Goal: Information Seeking & Learning: Learn about a topic

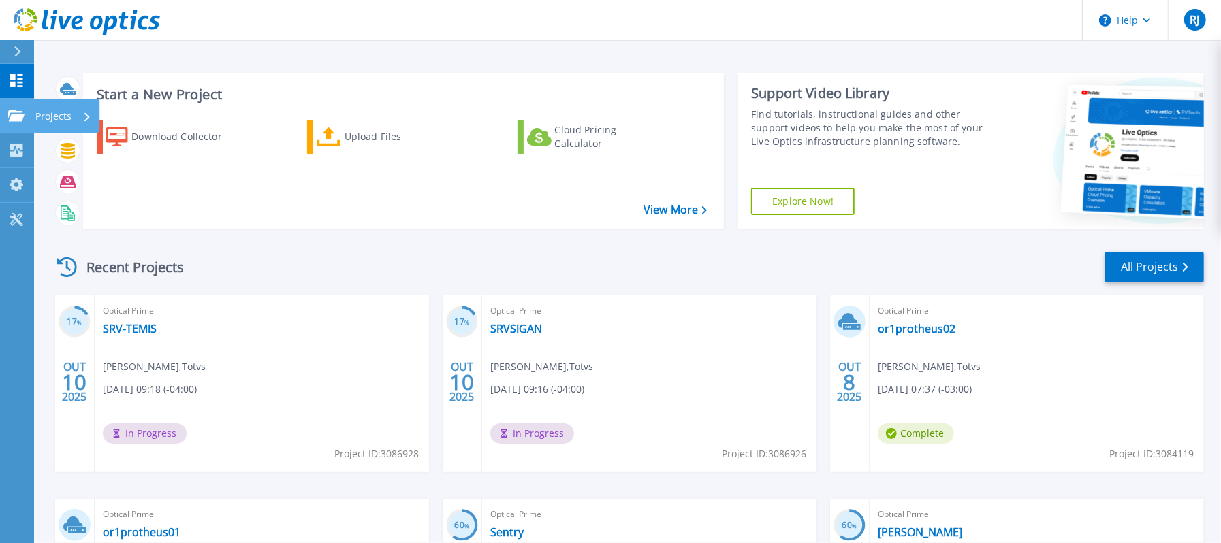
click at [12, 101] on link "Projects Projects" at bounding box center [17, 116] width 34 height 35
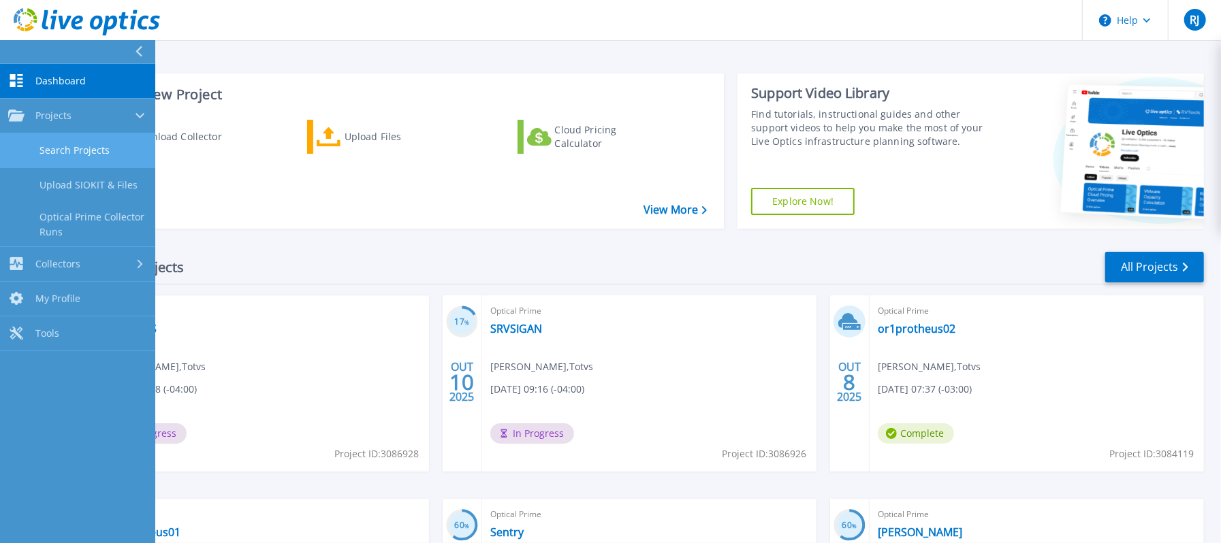
click at [82, 150] on link "Search Projects" at bounding box center [77, 150] width 155 height 35
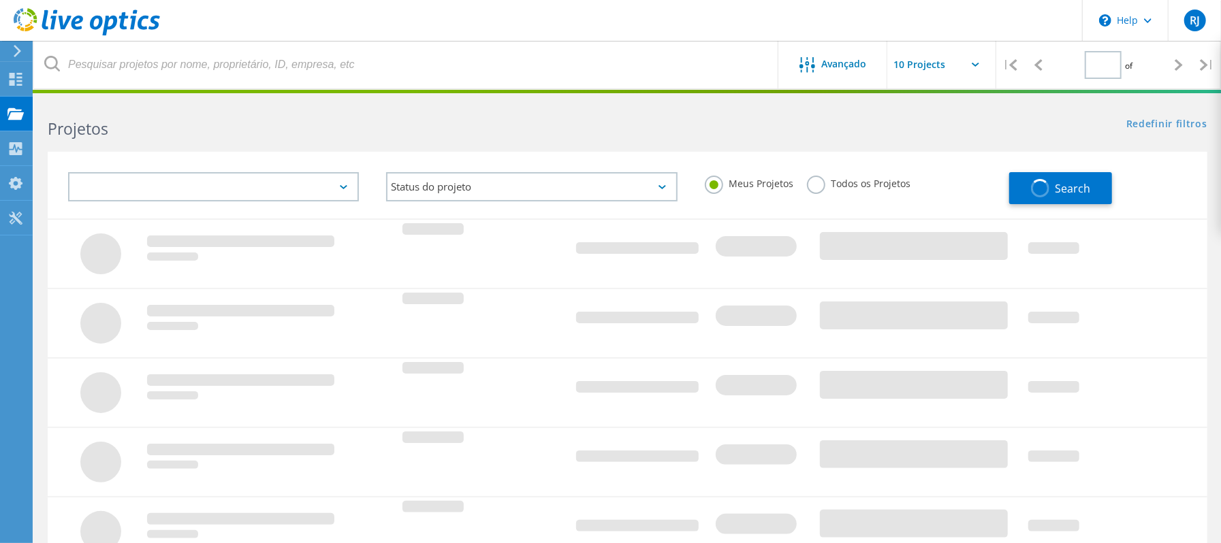
type input "1"
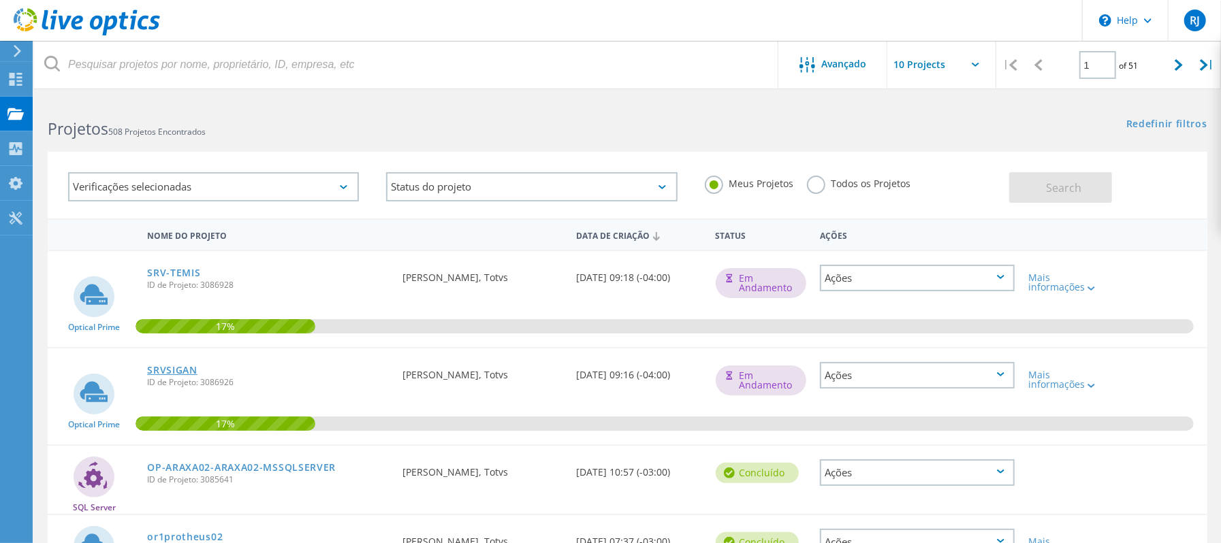
click at [173, 368] on link "SRVSIGAN" at bounding box center [172, 371] width 50 height 10
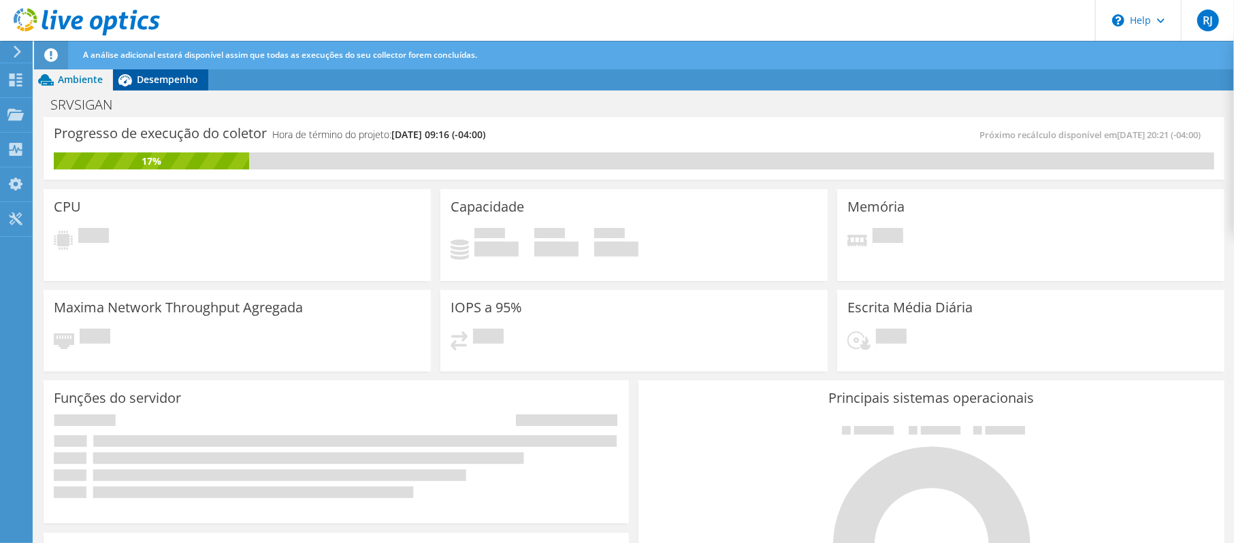
click at [174, 75] on span "Desempenho" at bounding box center [167, 79] width 61 height 13
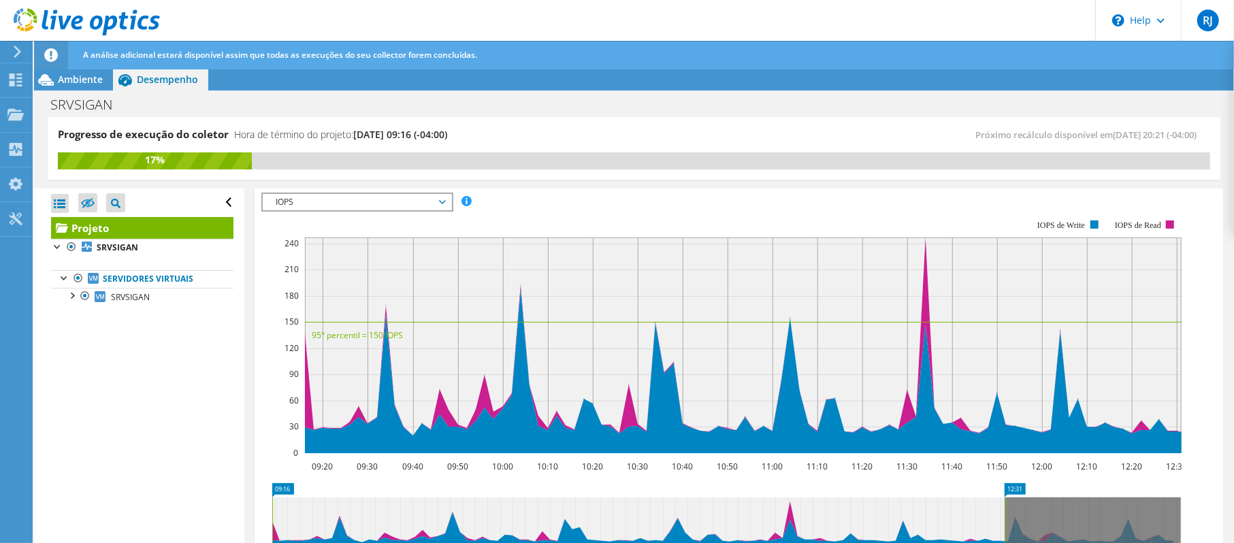
scroll to position [181, 0]
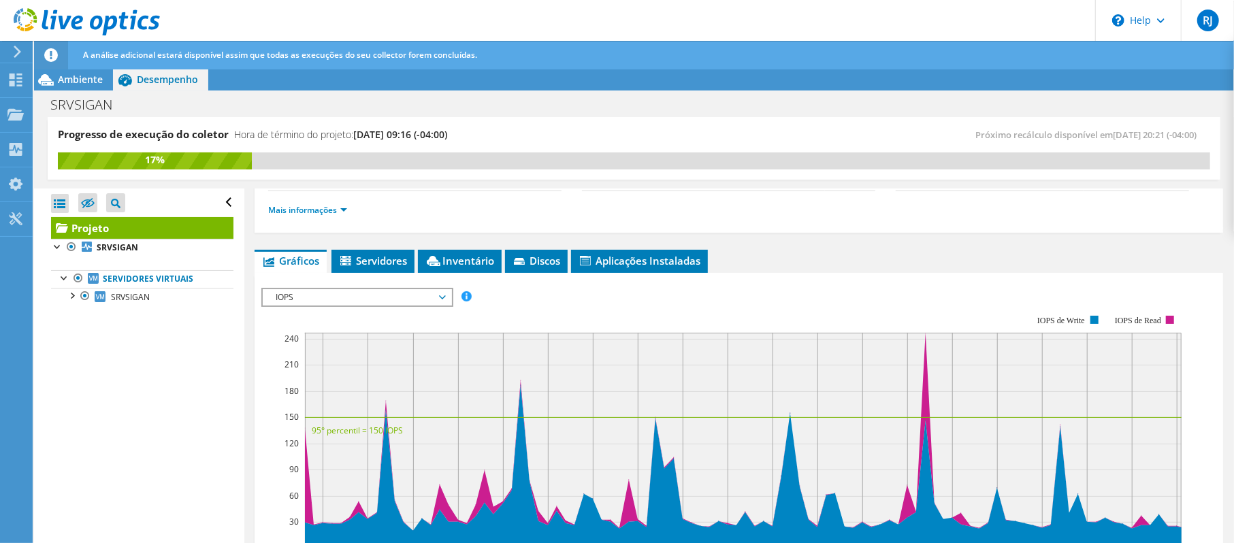
click at [308, 293] on span "IOPS" at bounding box center [357, 297] width 175 height 16
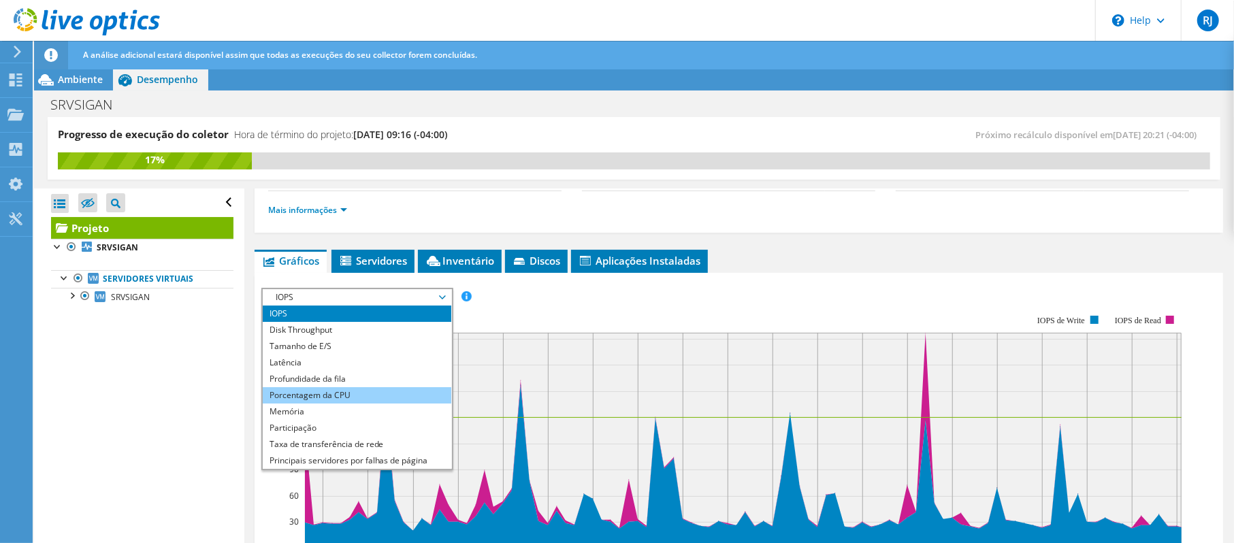
click at [355, 387] on li "Porcentagem da CPU" at bounding box center [357, 395] width 189 height 16
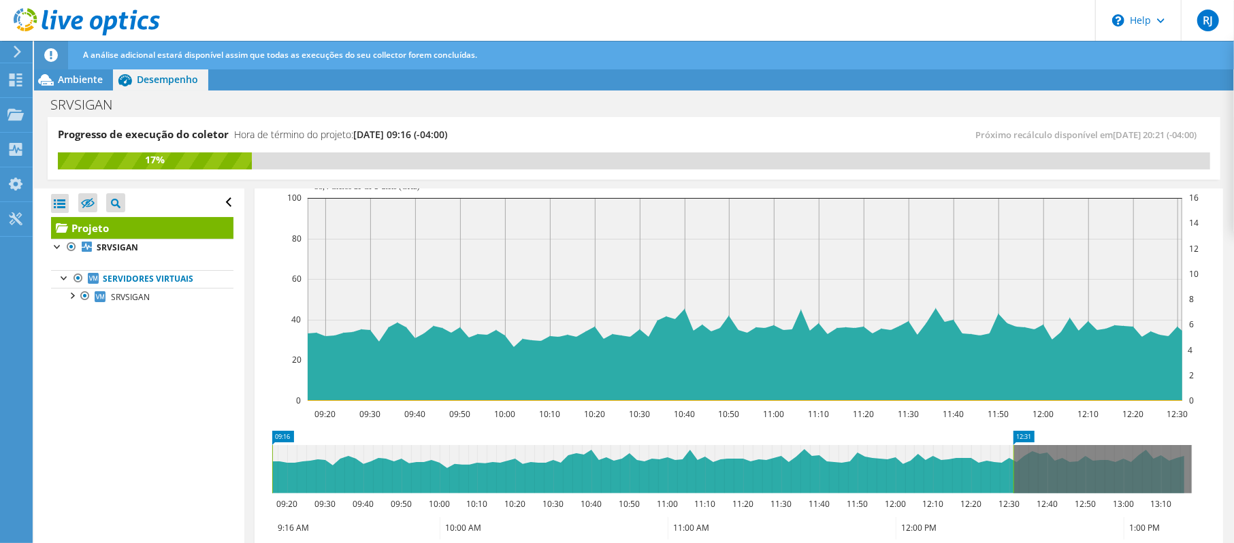
scroll to position [363, 0]
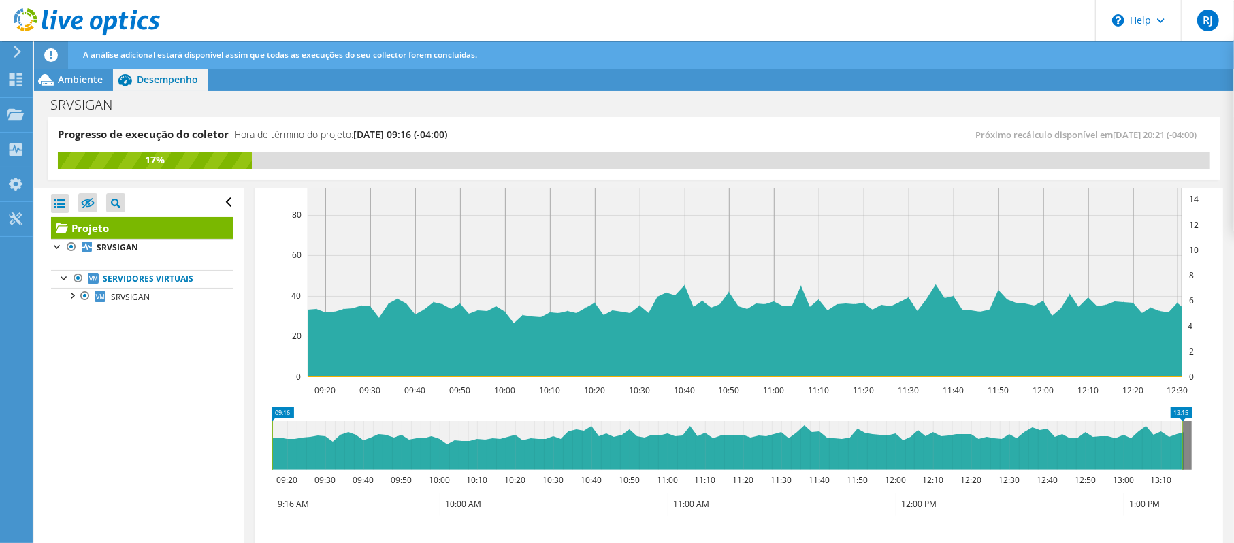
drag, startPoint x: 1013, startPoint y: 442, endPoint x: 1182, endPoint y: 448, distance: 168.9
click at [1182, 448] on rect at bounding box center [1182, 445] width 5 height 48
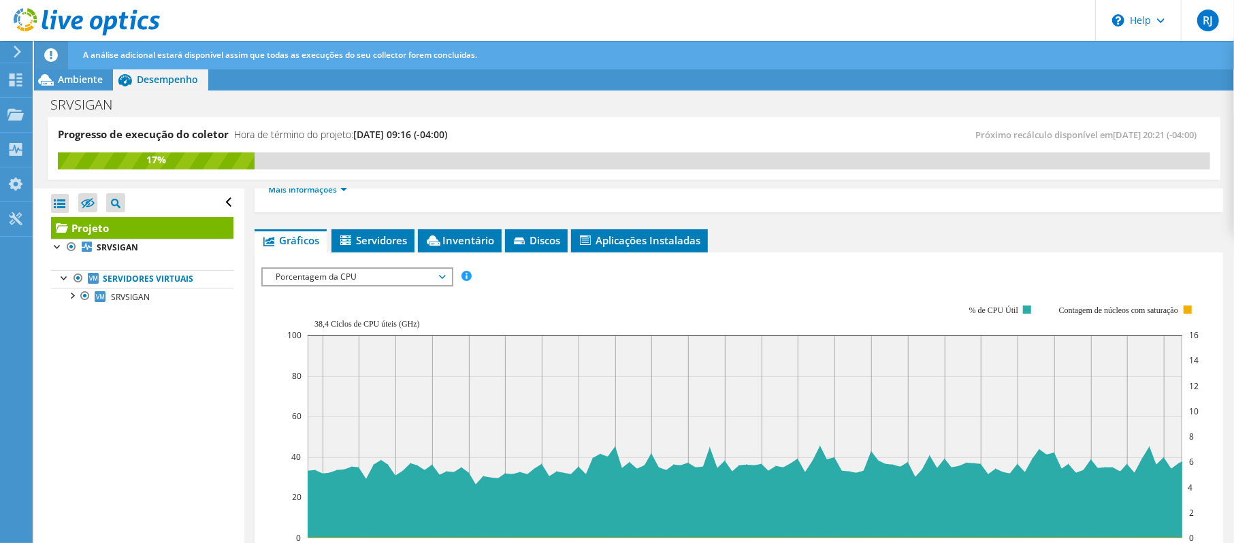
scroll to position [107, 0]
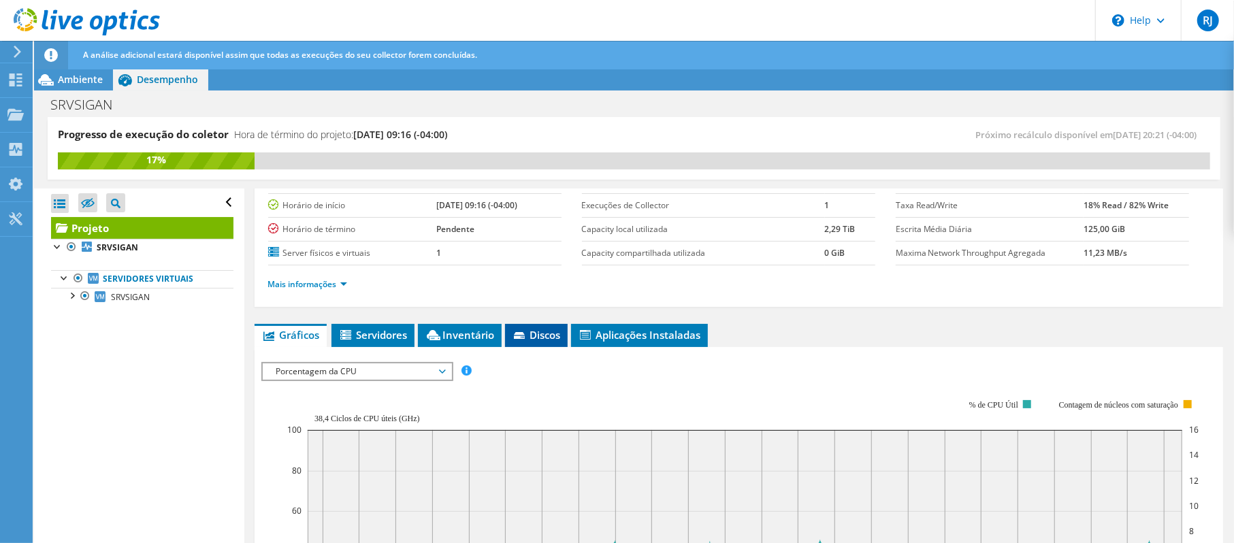
click at [517, 336] on icon at bounding box center [521, 336] width 14 height 9
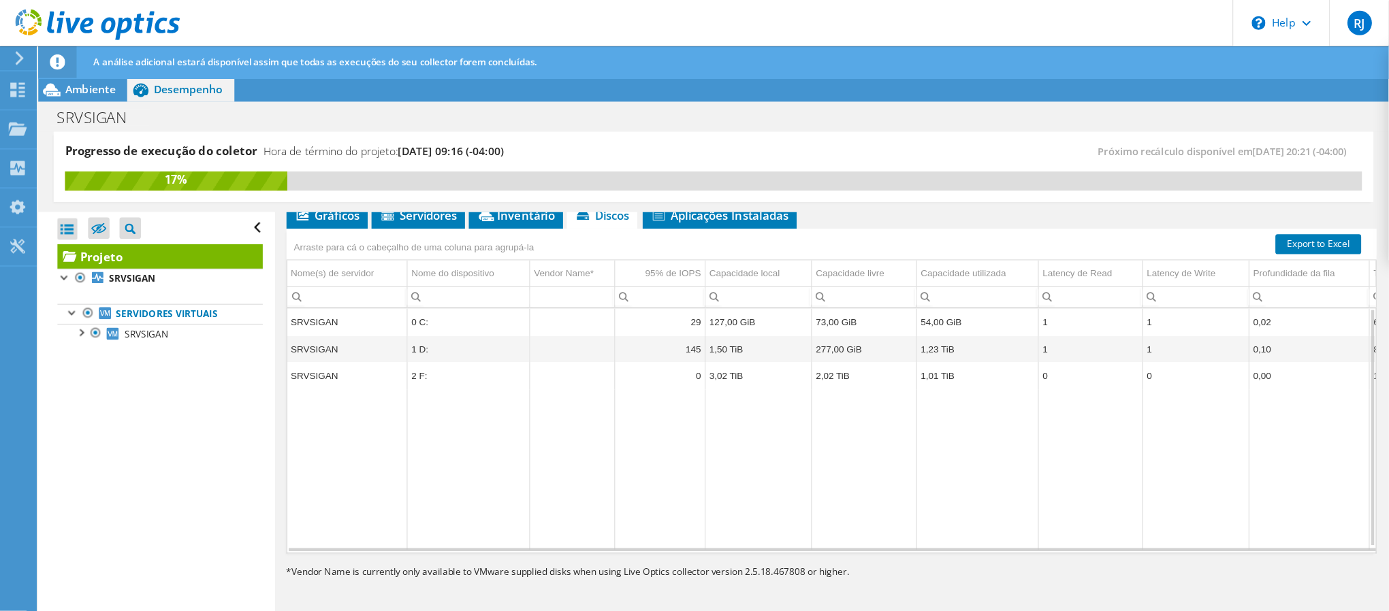
scroll to position [182, 0]
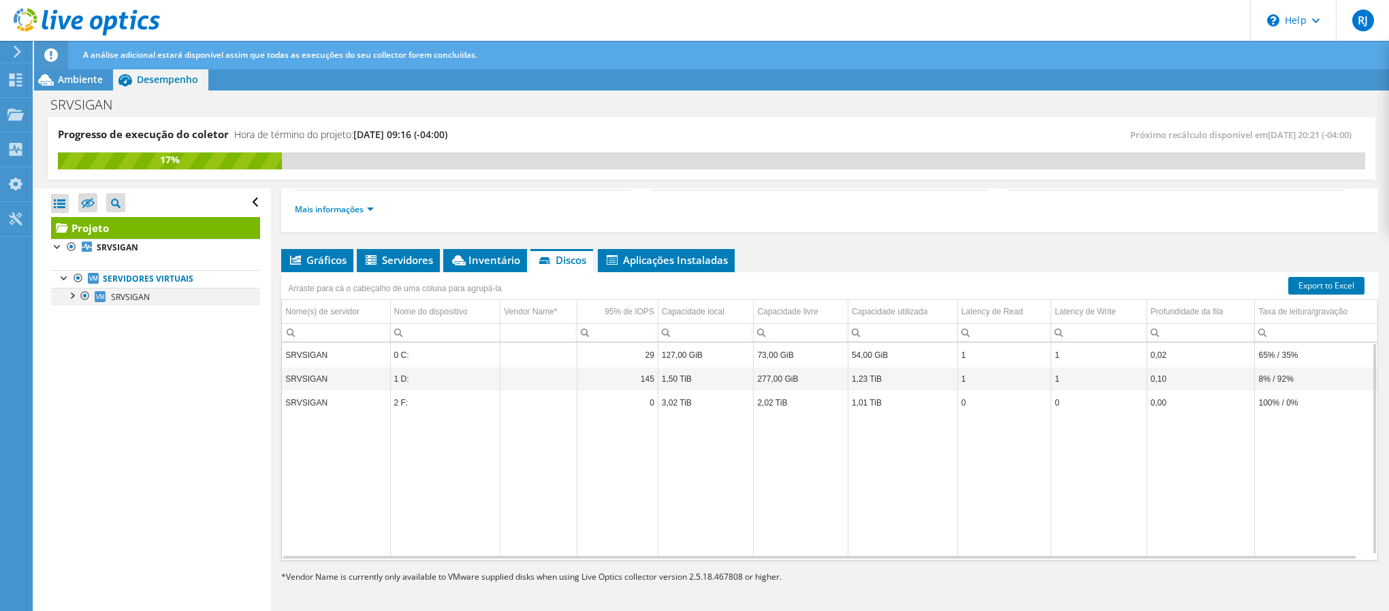
click at [74, 299] on div at bounding box center [72, 295] width 14 height 14
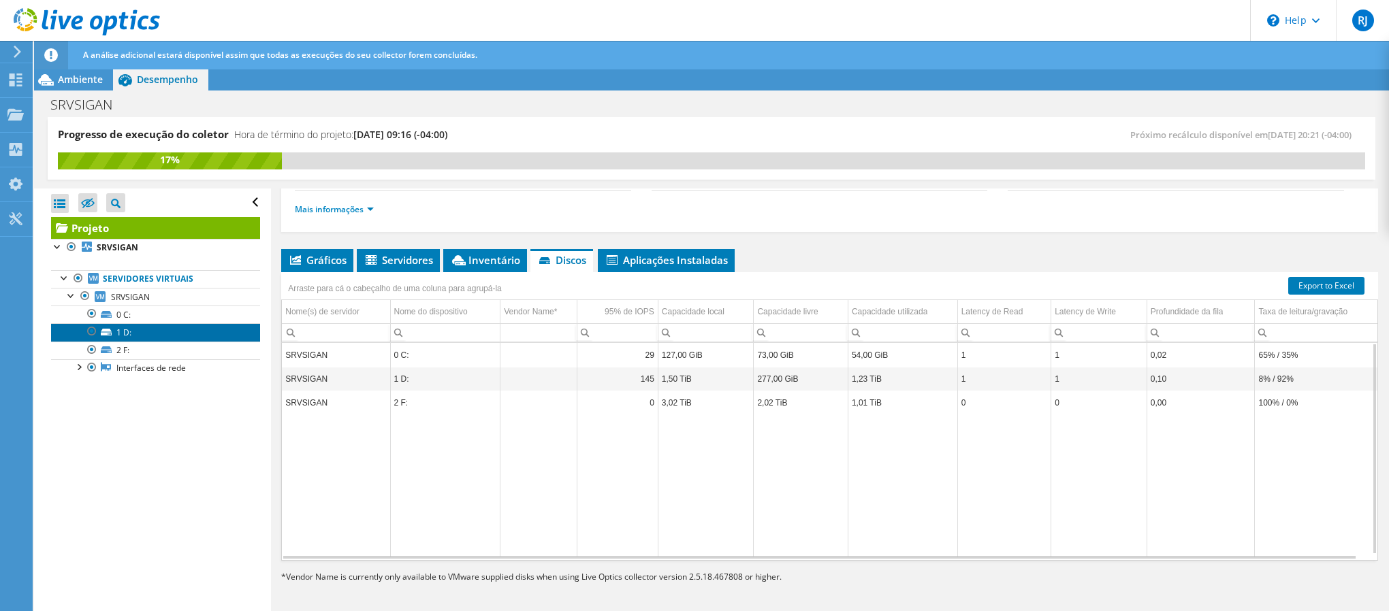
click at [135, 331] on link "1 D:" at bounding box center [155, 332] width 209 height 18
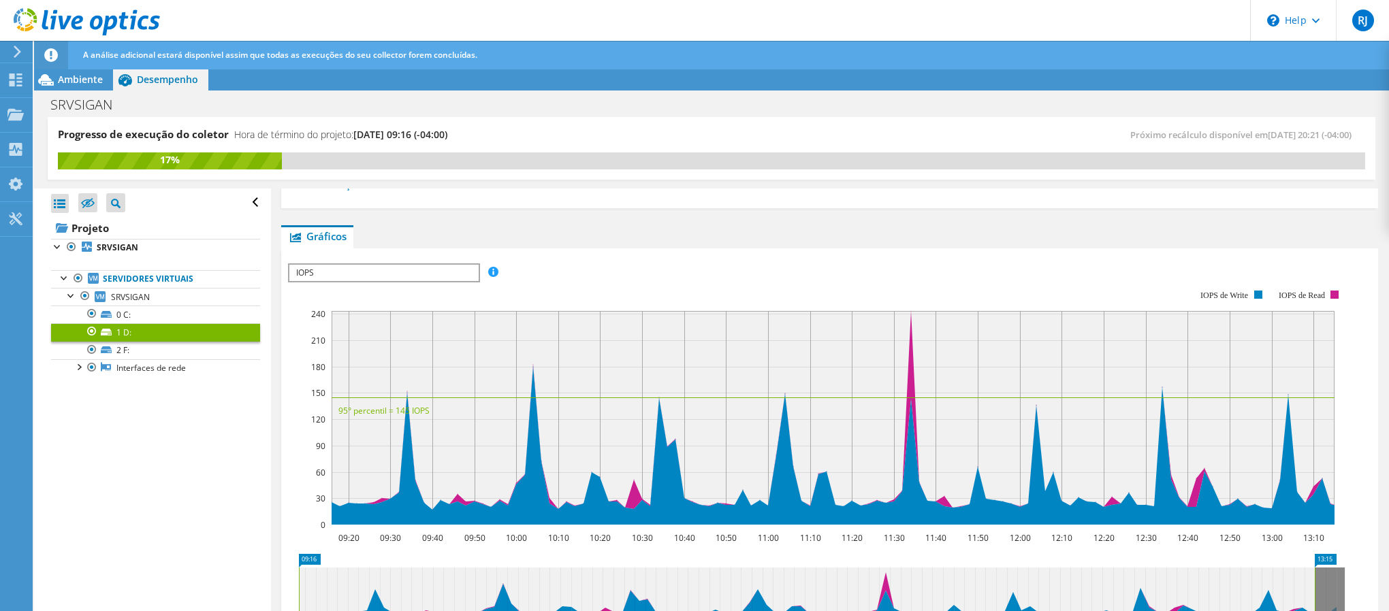
click at [360, 272] on span "IOPS" at bounding box center [383, 273] width 189 height 16
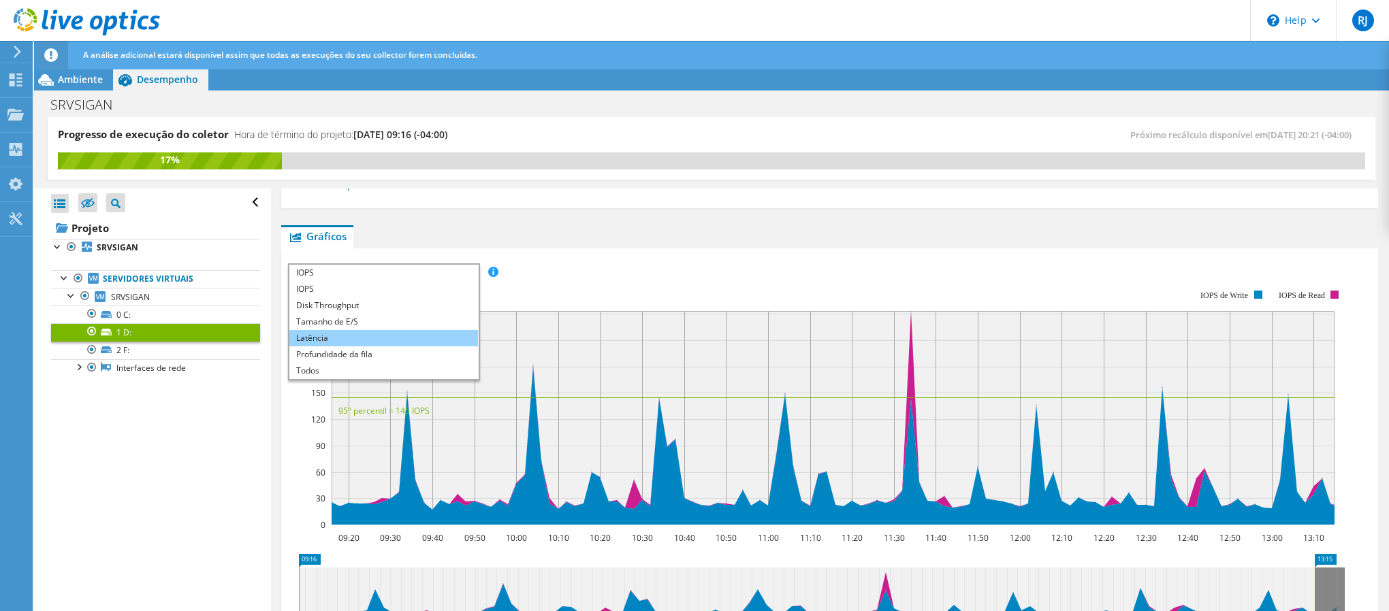
click at [372, 340] on li "Latência" at bounding box center [383, 338] width 189 height 16
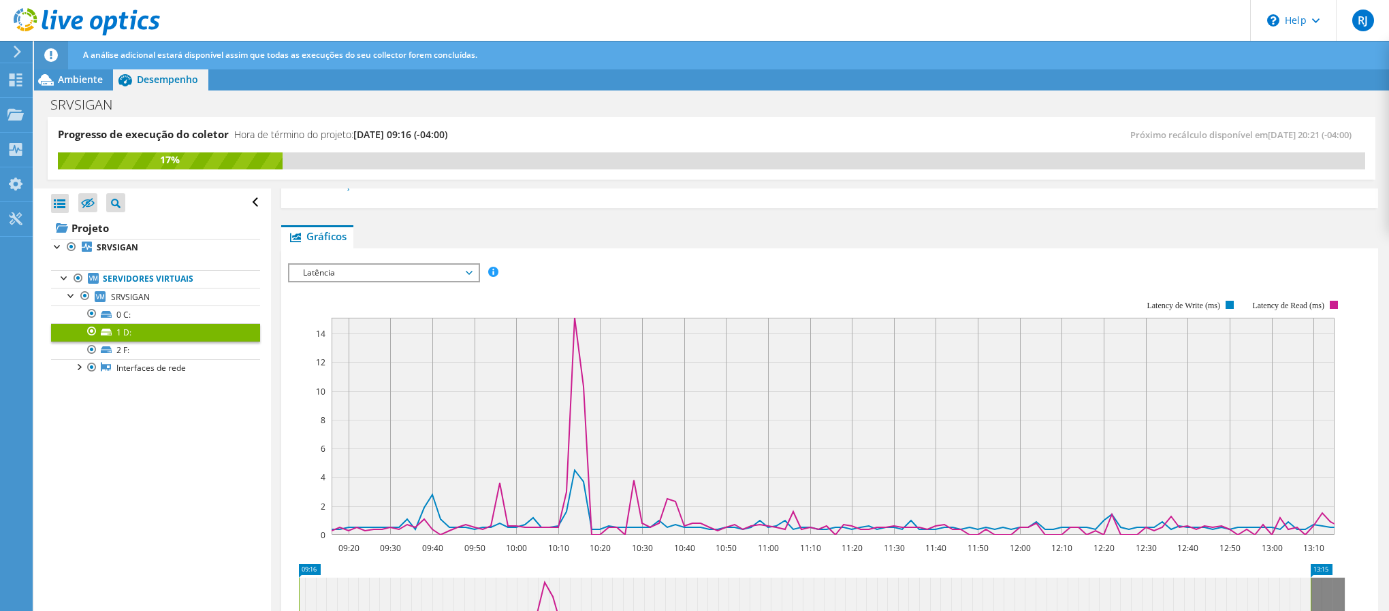
drag, startPoint x: 351, startPoint y: 270, endPoint x: 354, endPoint y: 280, distance: 11.2
click at [351, 270] on span "Latência" at bounding box center [383, 273] width 175 height 16
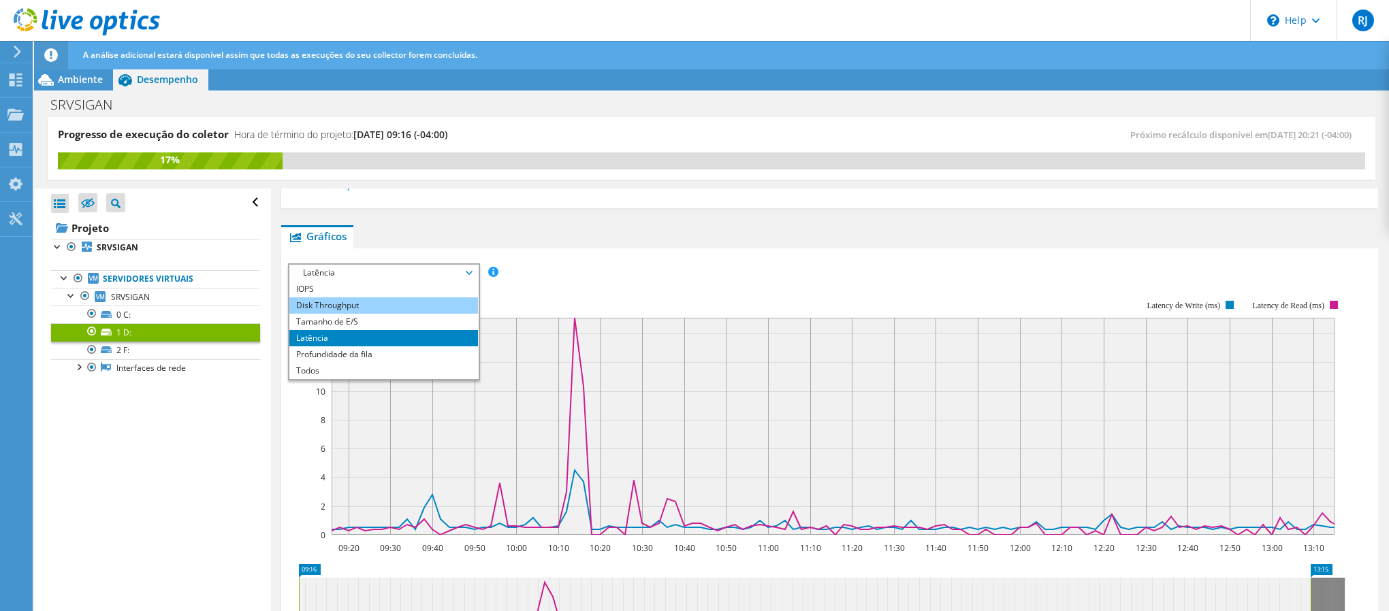
click at [372, 308] on li "Disk Throughput" at bounding box center [383, 306] width 189 height 16
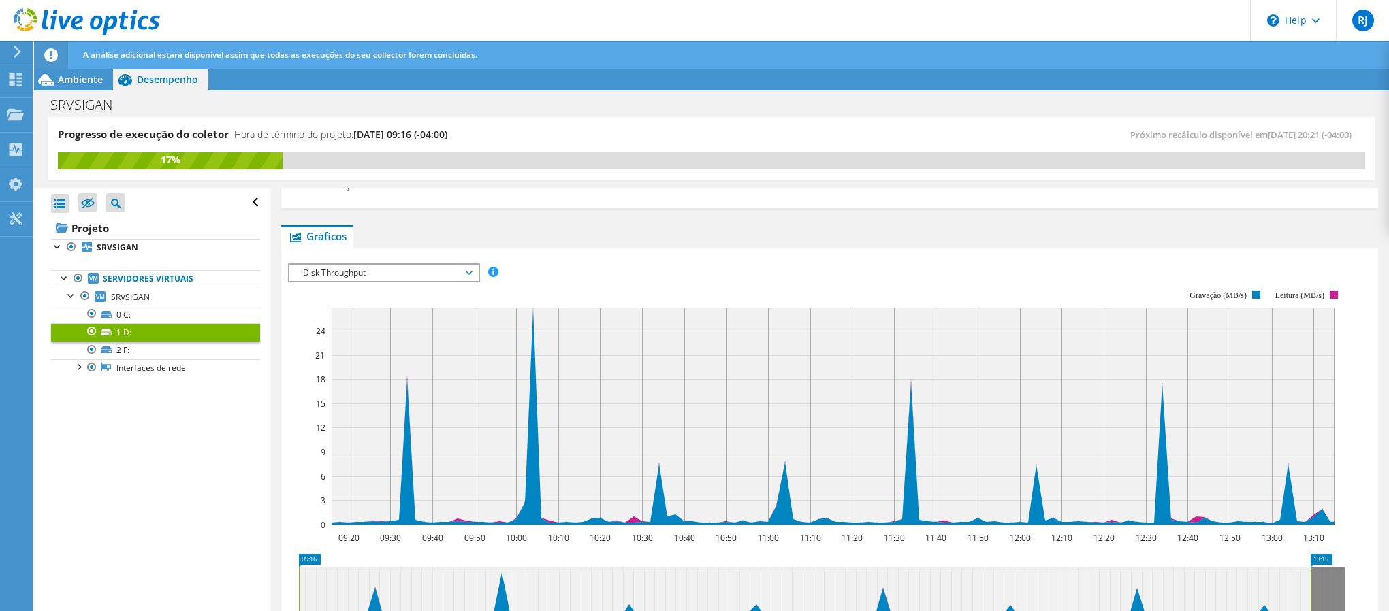
click at [349, 278] on span "Disk Throughput" at bounding box center [383, 273] width 175 height 16
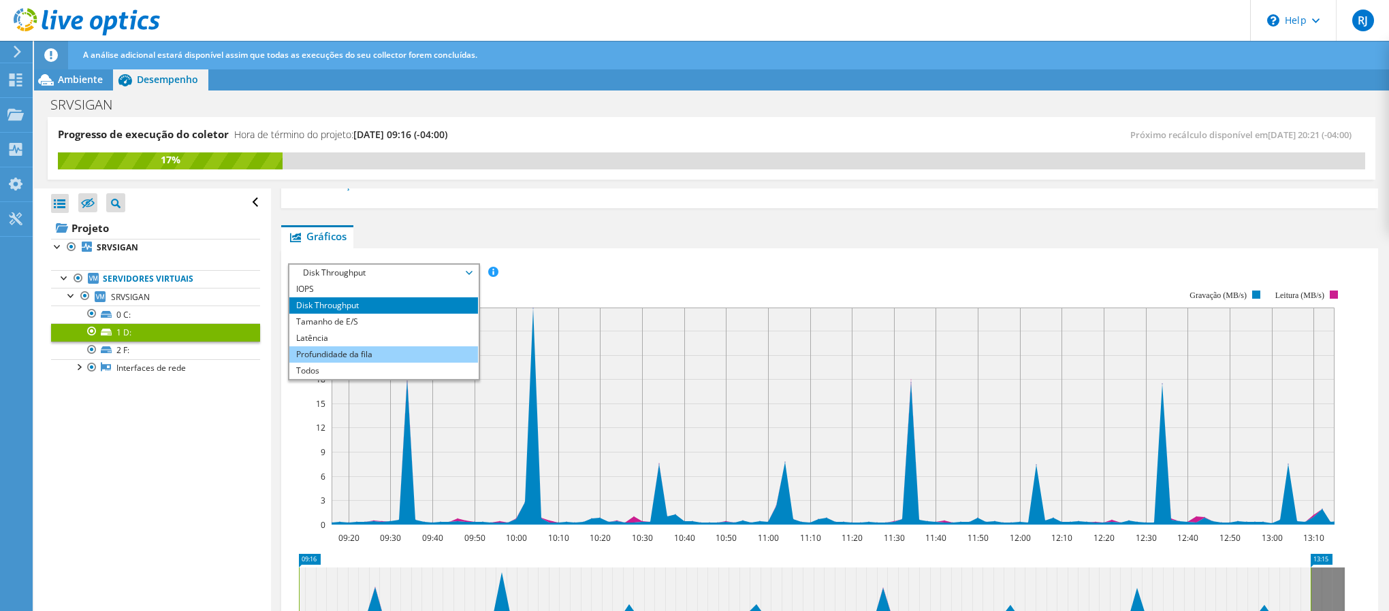
click at [380, 347] on li "Profundidade da fila" at bounding box center [383, 355] width 189 height 16
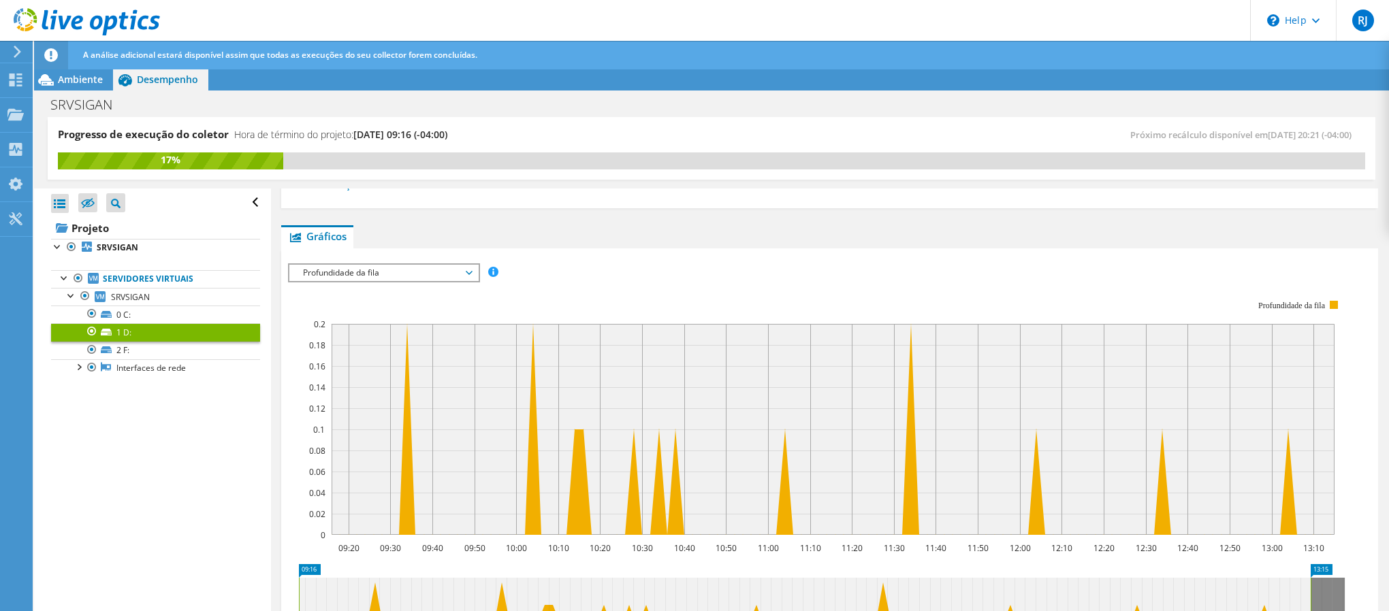
click at [330, 284] on rect at bounding box center [816, 418] width 1057 height 272
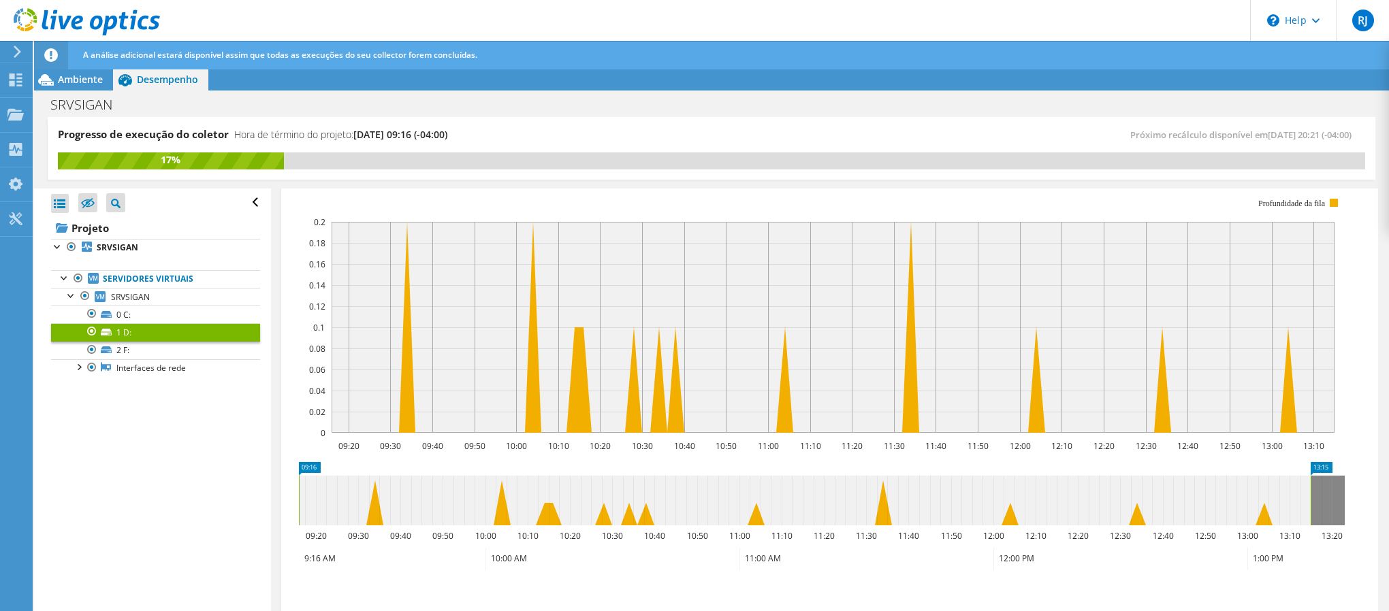
scroll to position [80, 0]
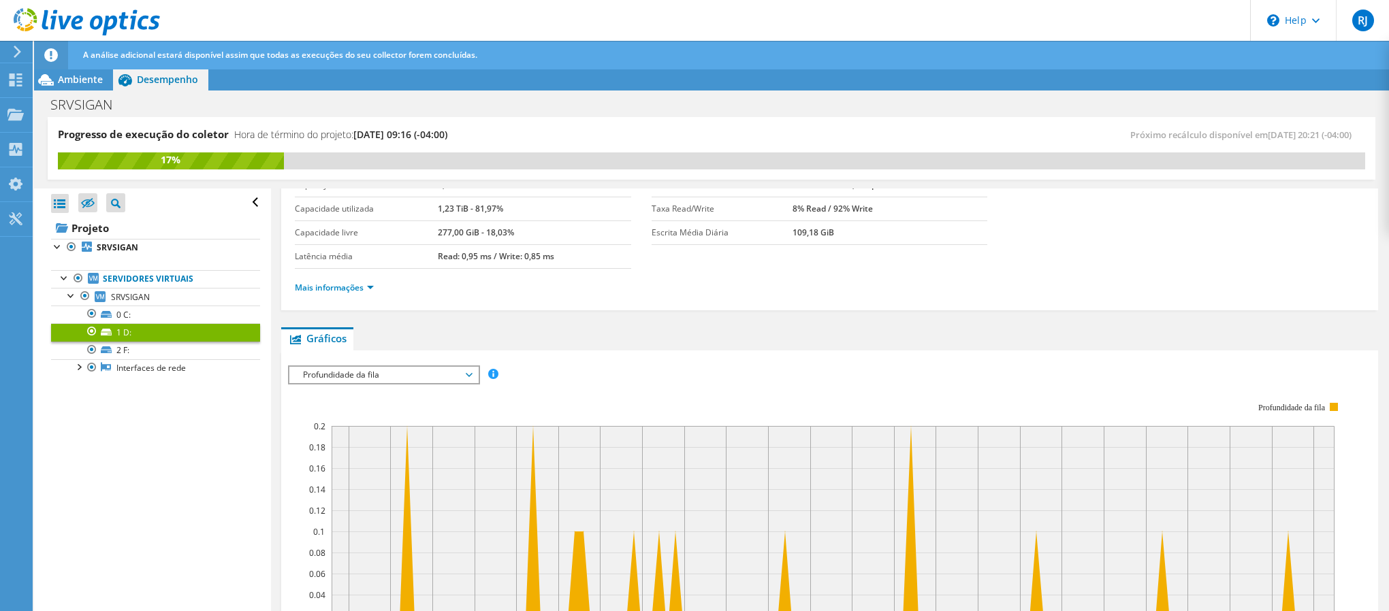
click at [438, 381] on span "Profundidade da fila" at bounding box center [383, 375] width 175 height 16
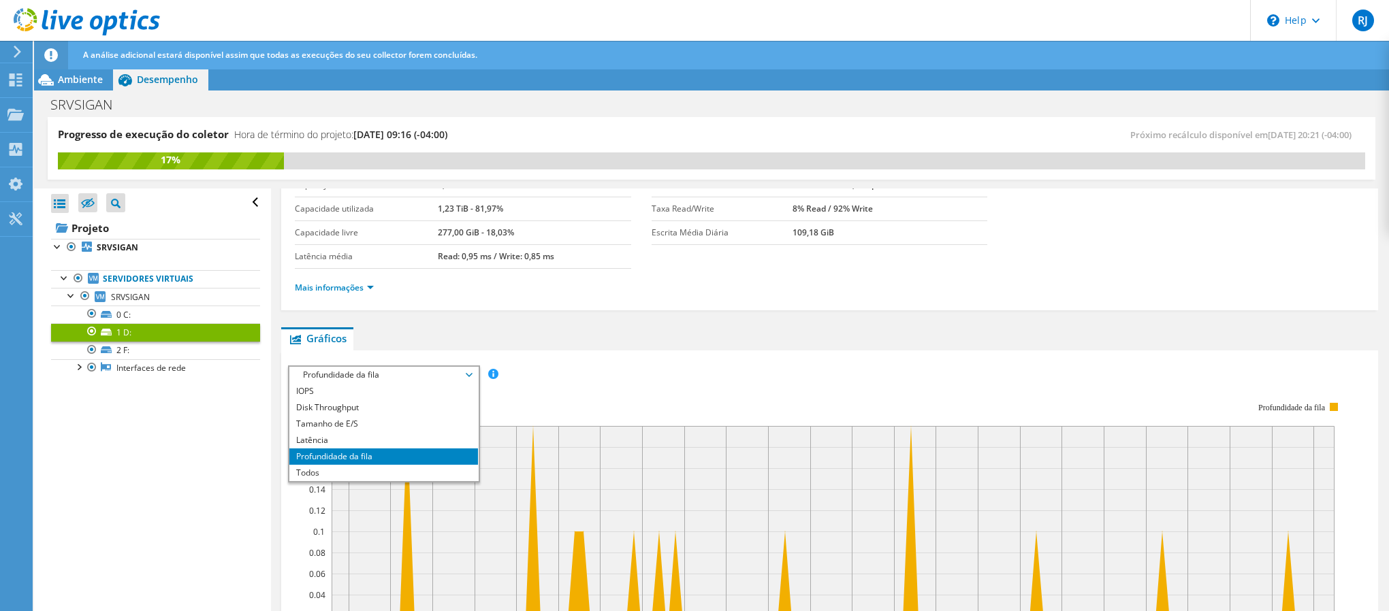
click at [776, 386] on rect at bounding box center [816, 520] width 1057 height 272
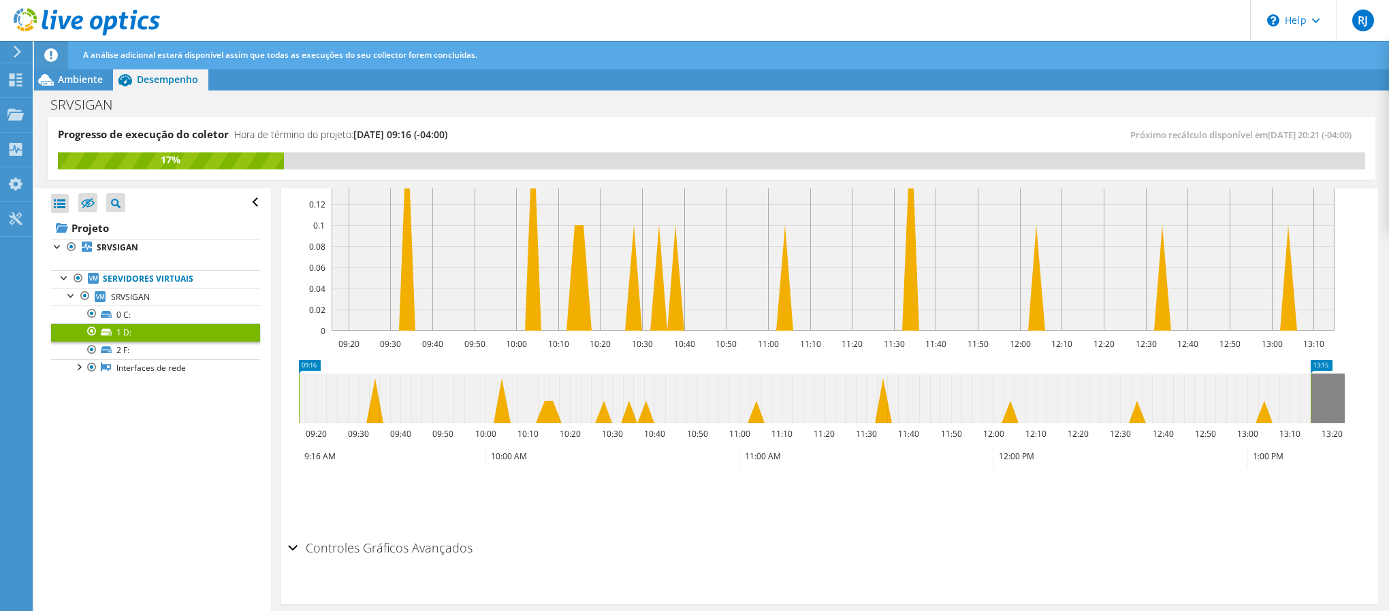
scroll to position [400, 0]
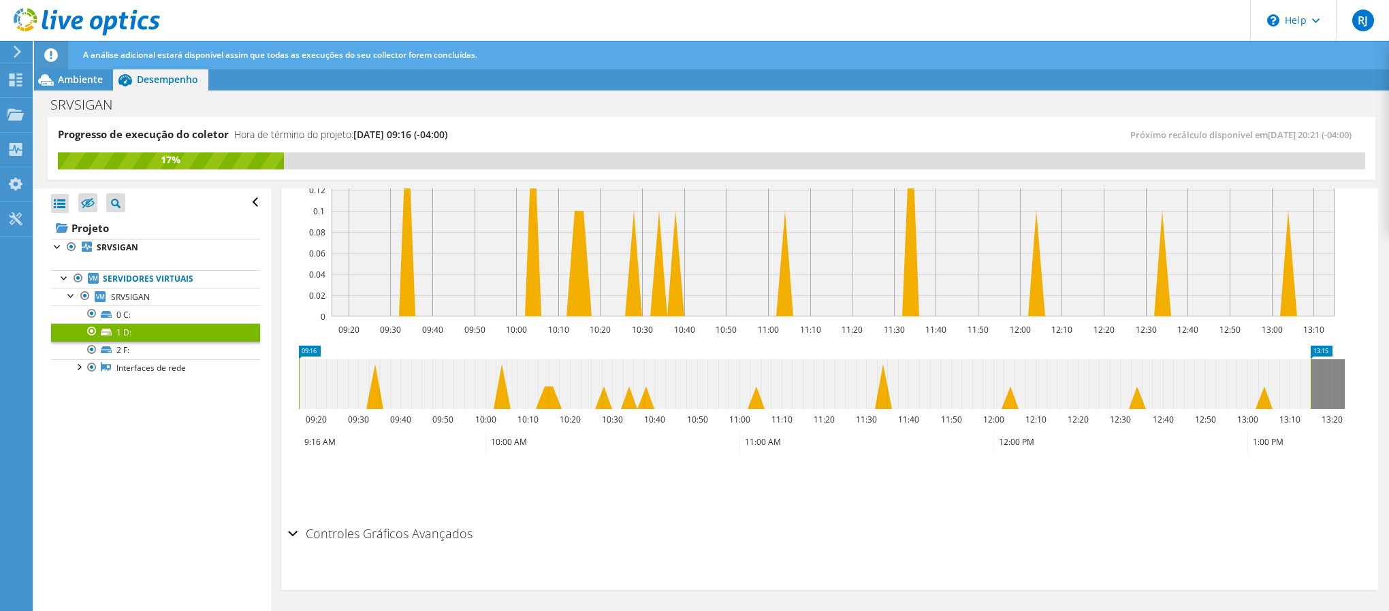
click at [305, 532] on h2 "Controles Gráficos Avançados" at bounding box center [380, 533] width 184 height 27
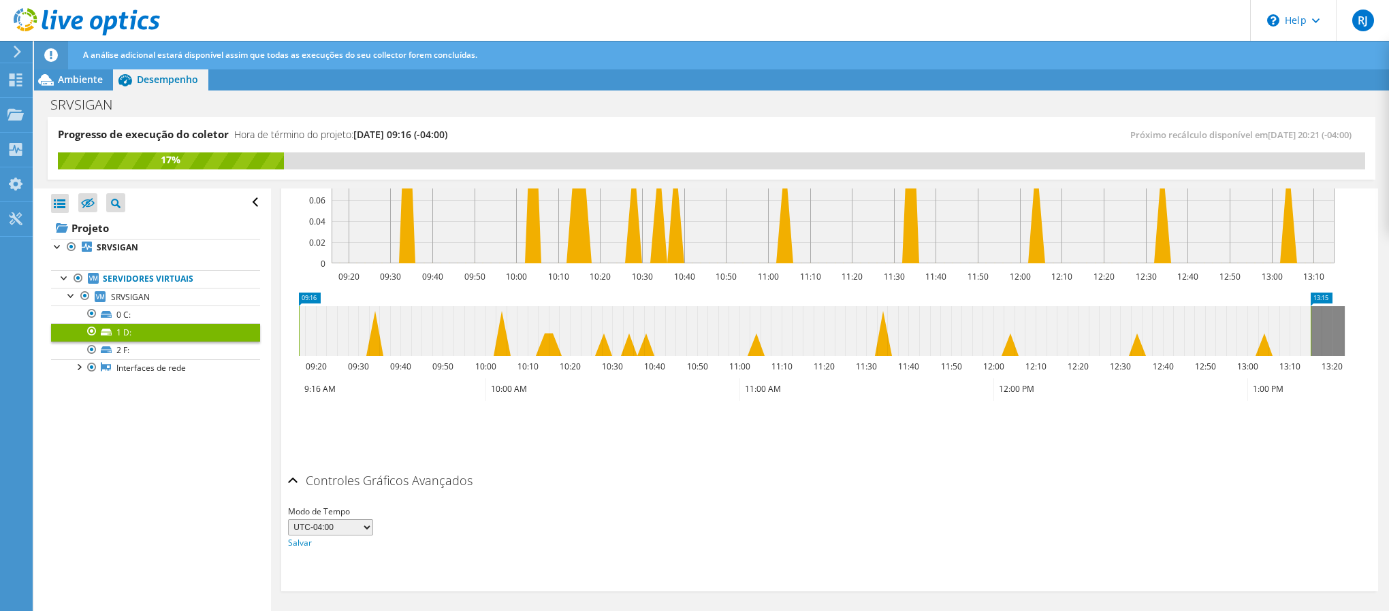
scroll to position [249, 0]
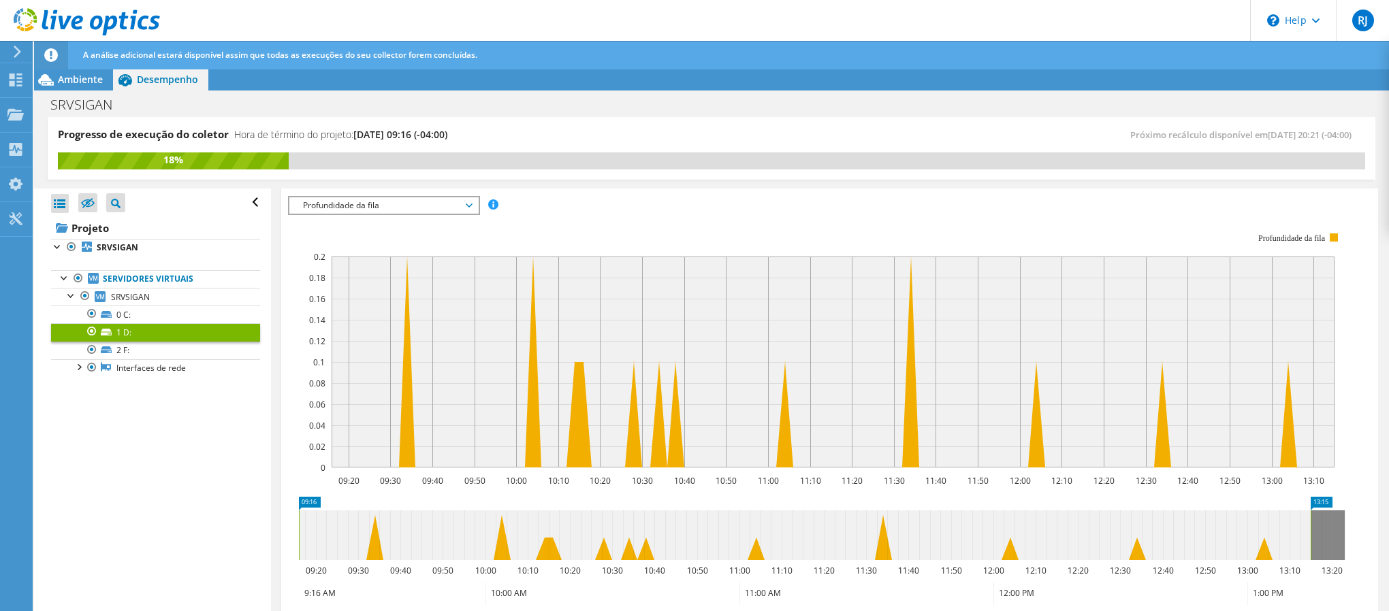
click at [389, 206] on span "Profundidade da fila" at bounding box center [383, 205] width 175 height 16
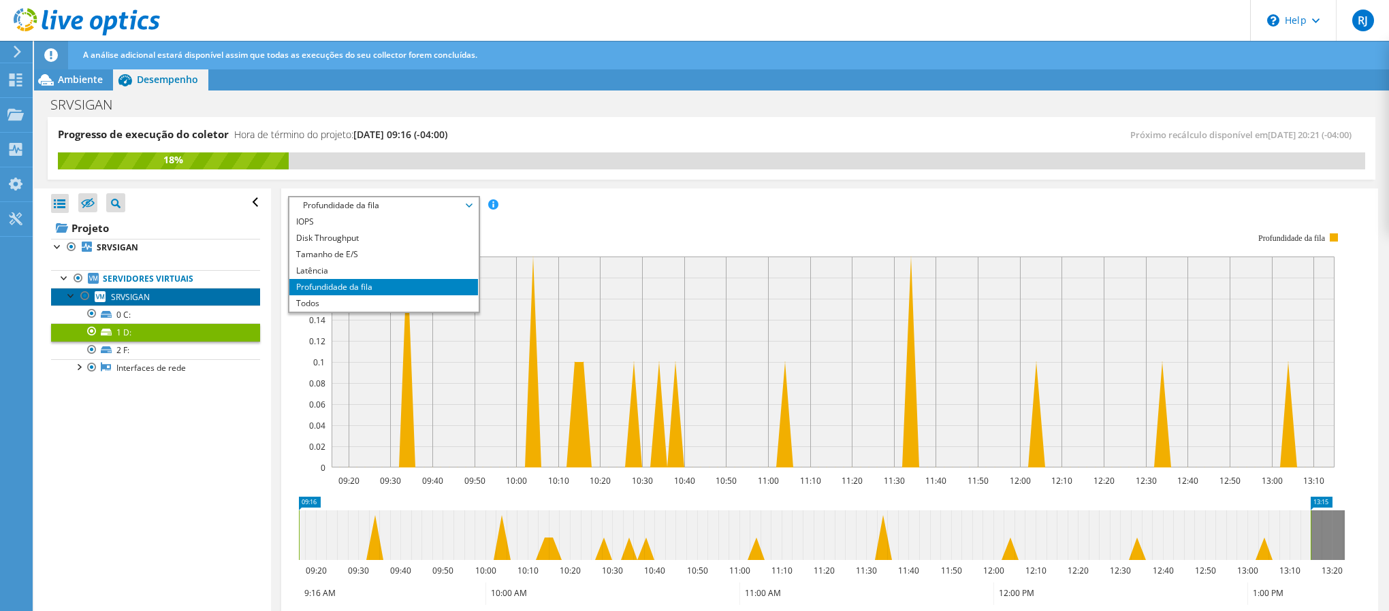
click at [157, 299] on link "SRVSIGAN" at bounding box center [155, 297] width 209 height 18
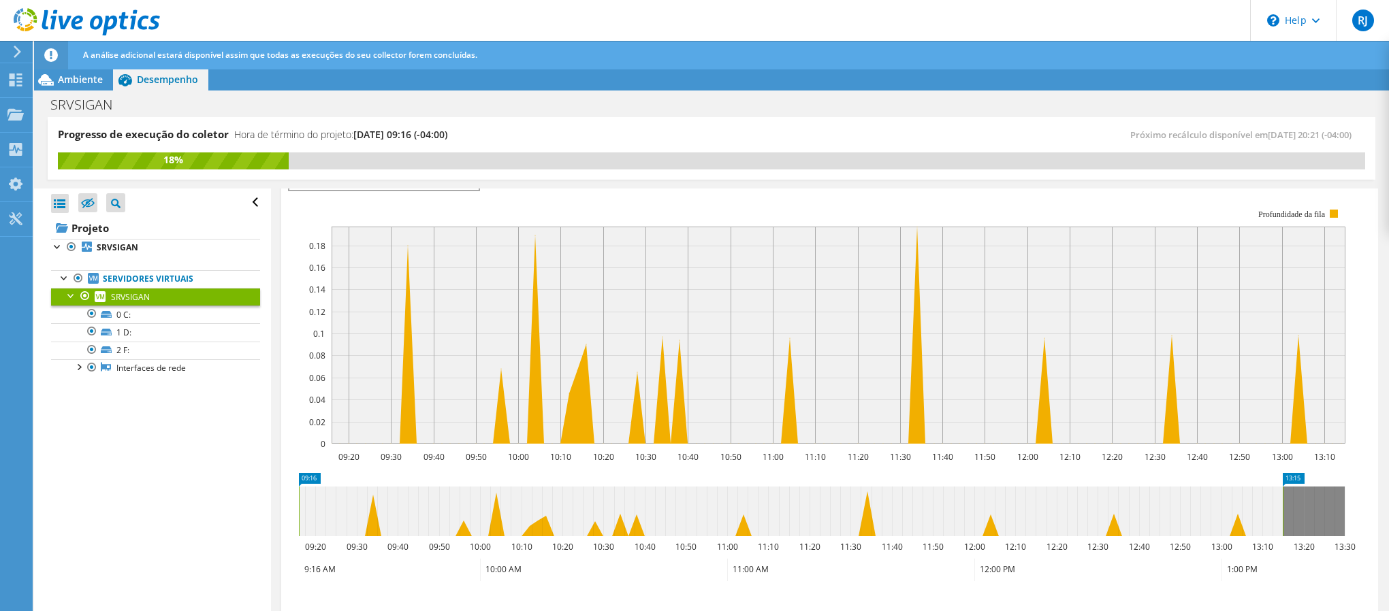
scroll to position [225, 0]
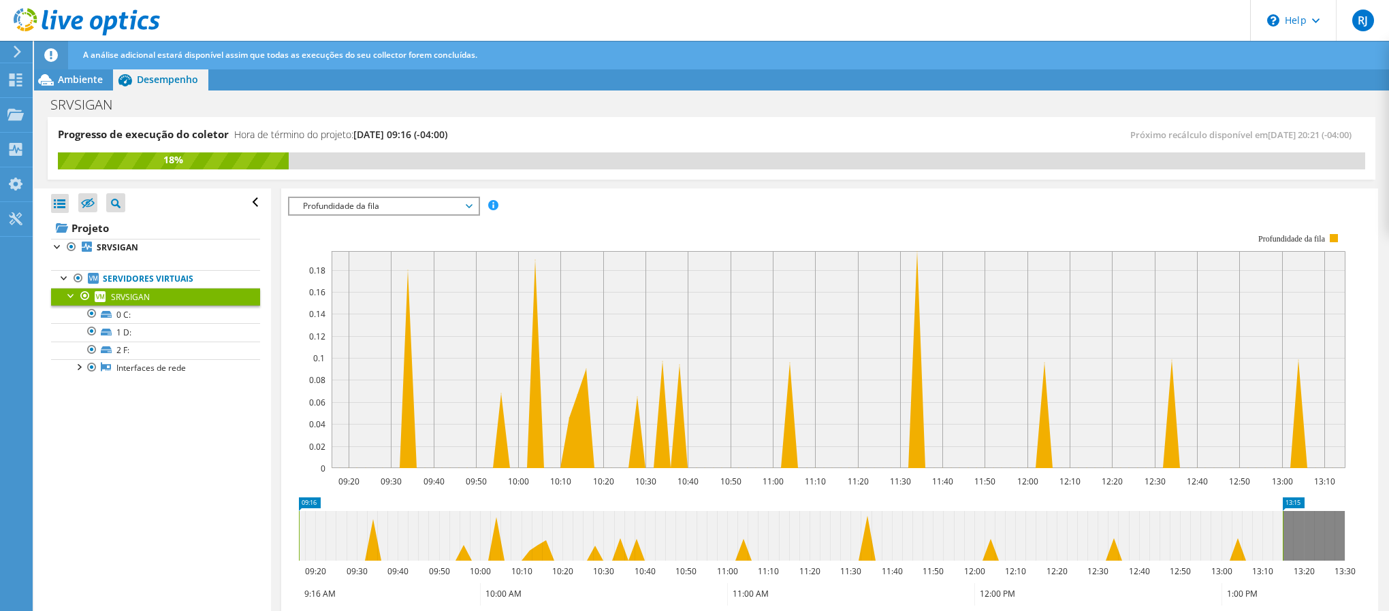
click at [352, 199] on span "Profundidade da fila" at bounding box center [383, 206] width 175 height 16
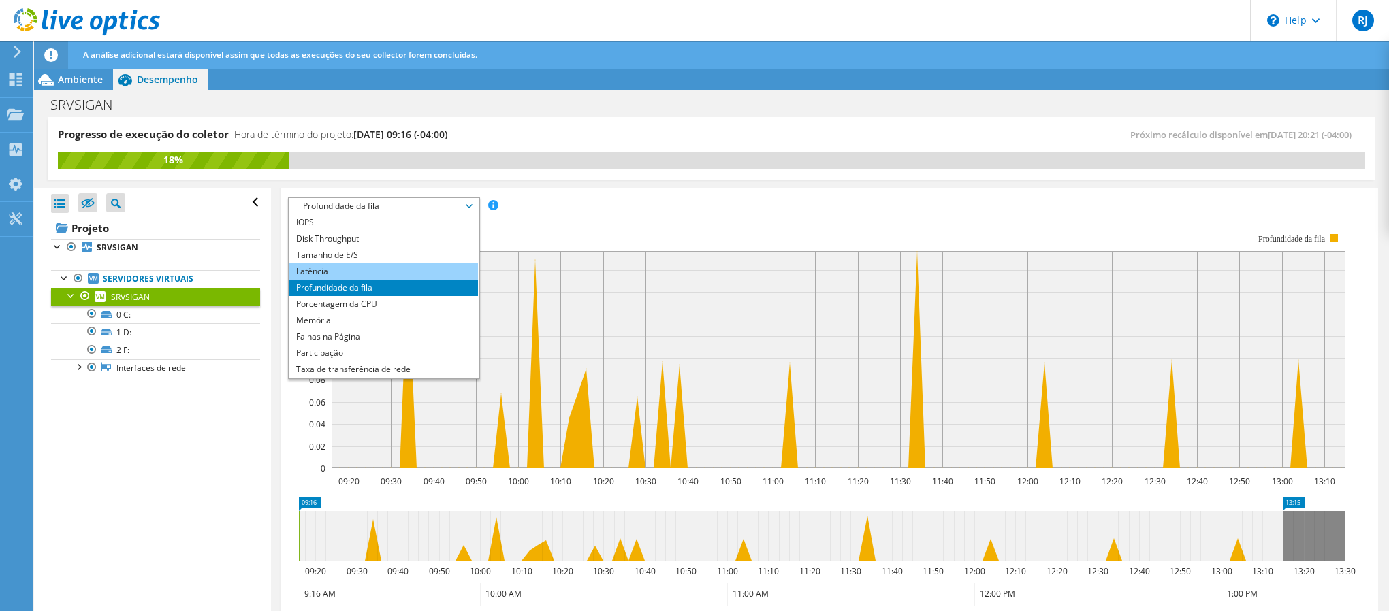
click at [356, 266] on li "Latência" at bounding box center [383, 271] width 189 height 16
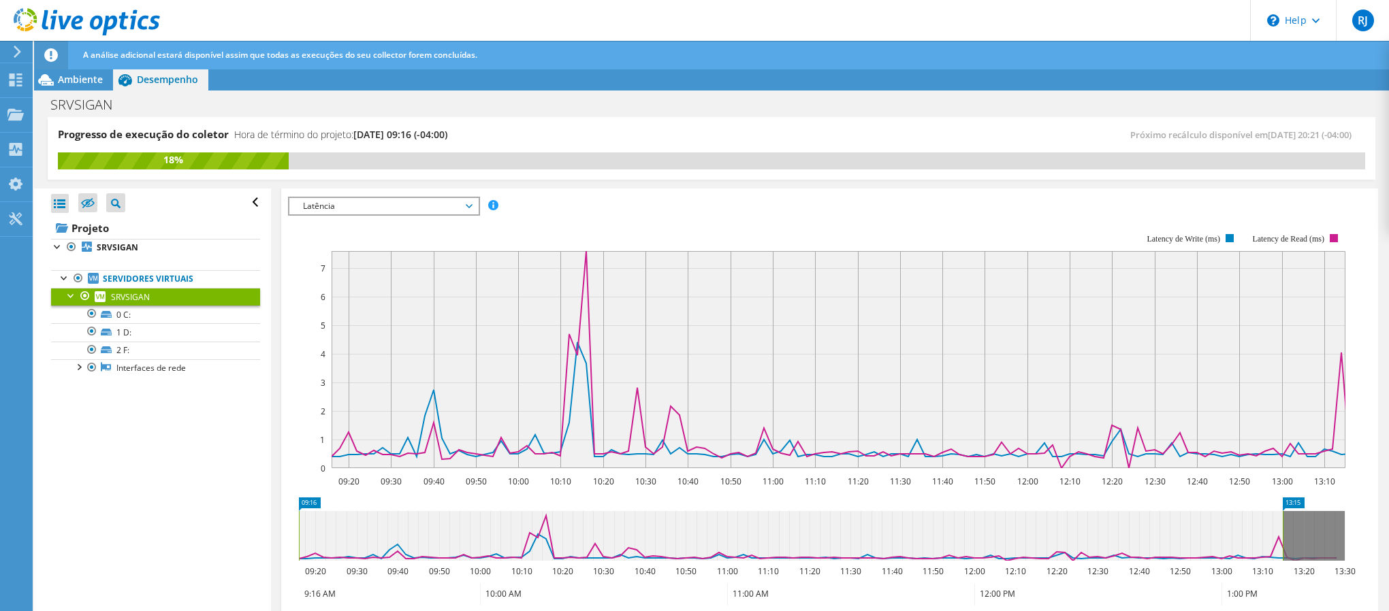
click at [351, 206] on span "Latência" at bounding box center [383, 206] width 175 height 16
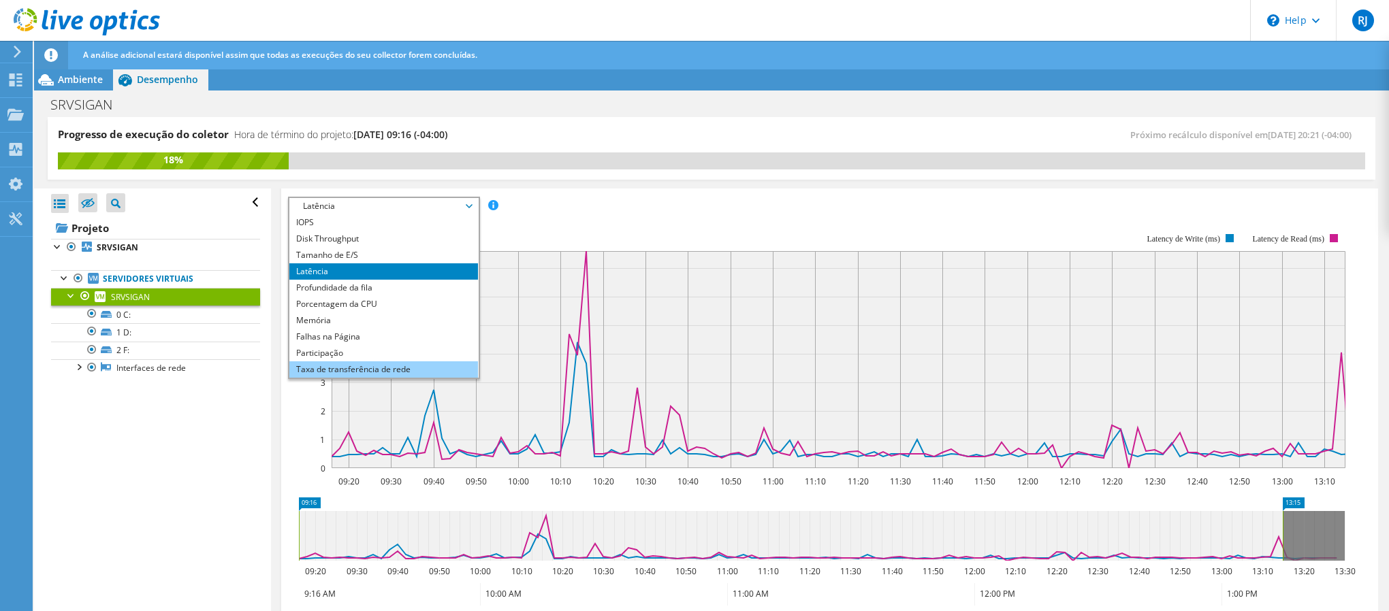
click at [411, 370] on li "Taxa de transferência de rede" at bounding box center [383, 370] width 189 height 16
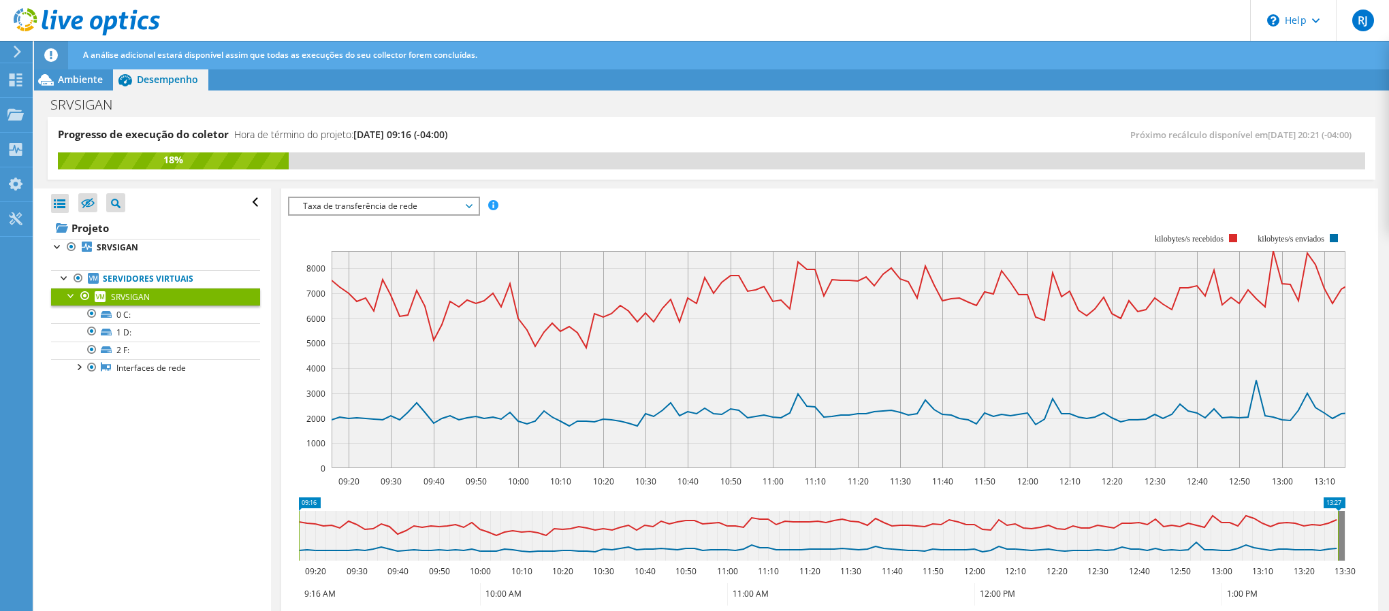
drag, startPoint x: 1283, startPoint y: 527, endPoint x: 1338, endPoint y: 531, distance: 55.3
click at [1234, 531] on rect at bounding box center [1337, 536] width 5 height 50
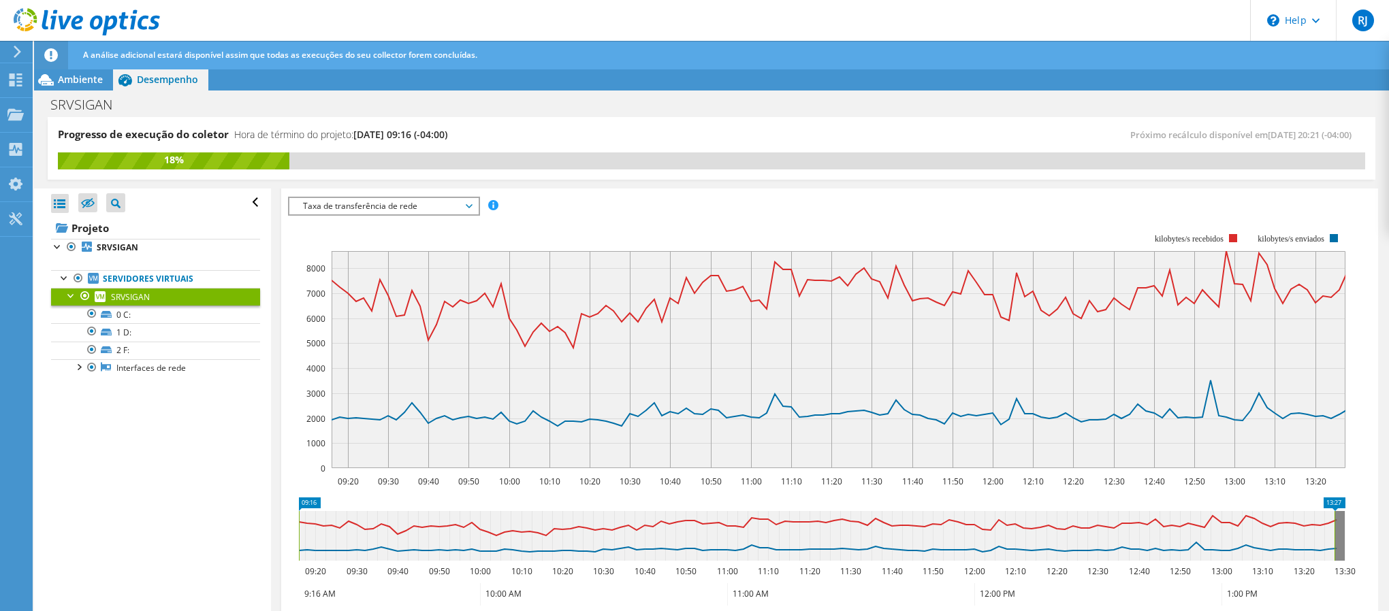
click at [406, 209] on span "Taxa de transferência de rede" at bounding box center [383, 206] width 175 height 16
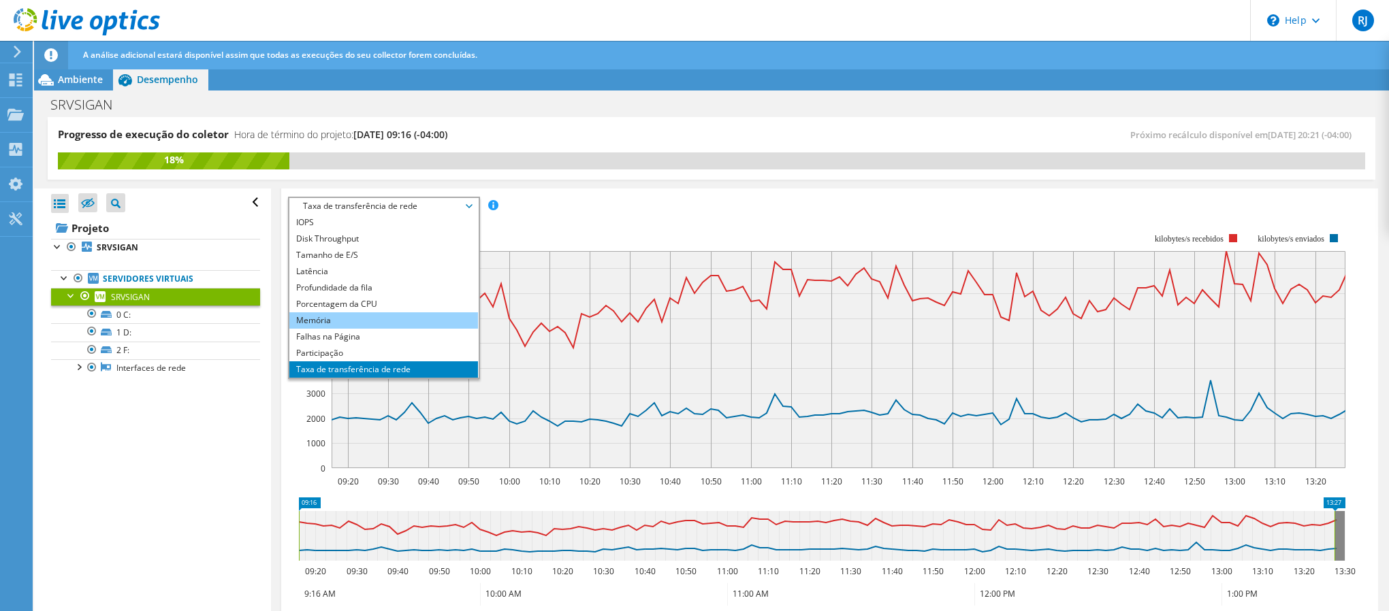
click at [404, 317] on li "Memória" at bounding box center [383, 320] width 189 height 16
